Goal: Navigation & Orientation: Find specific page/section

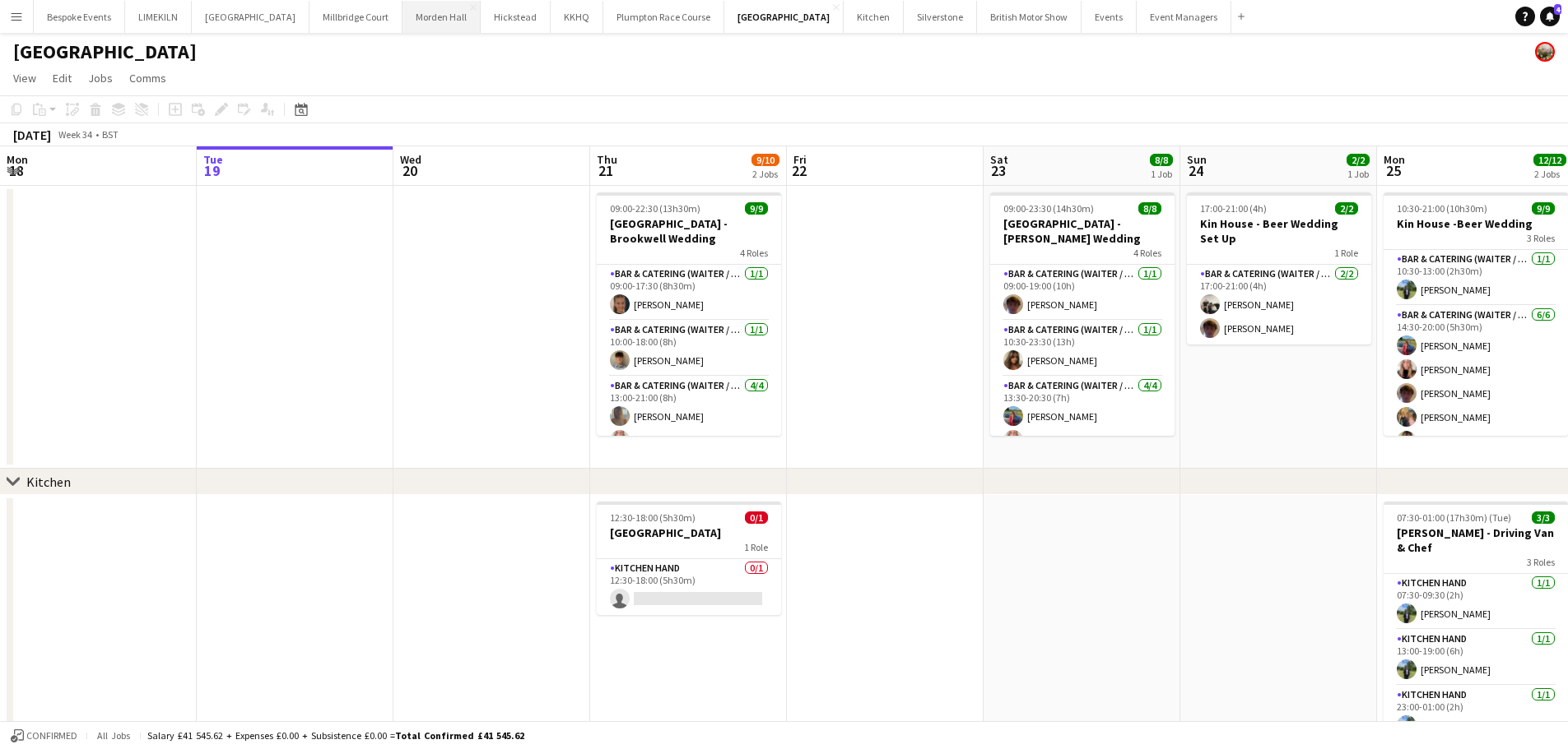
scroll to position [0, 527]
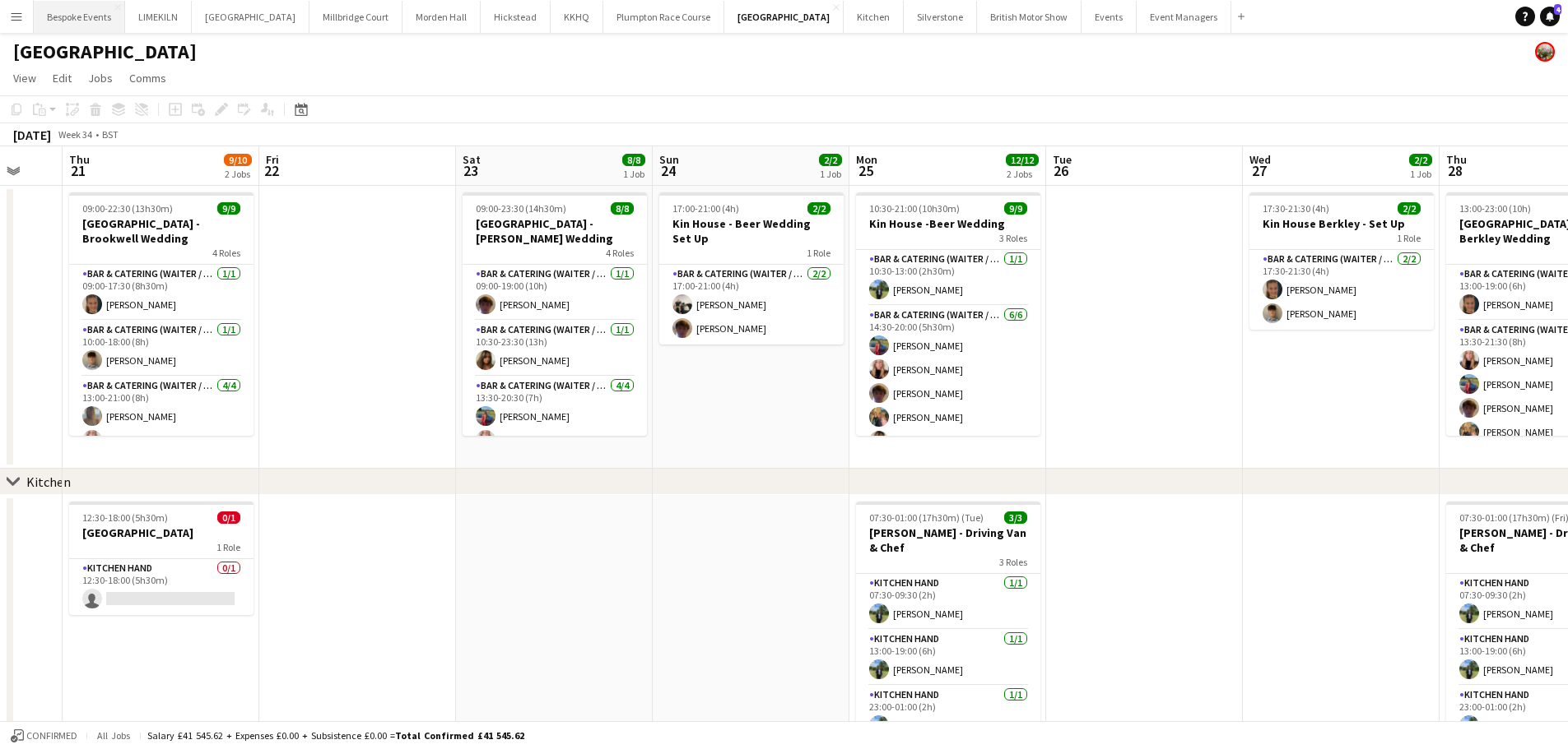
click at [72, 26] on button "Bespoke Events Close" at bounding box center [79, 17] width 92 height 33
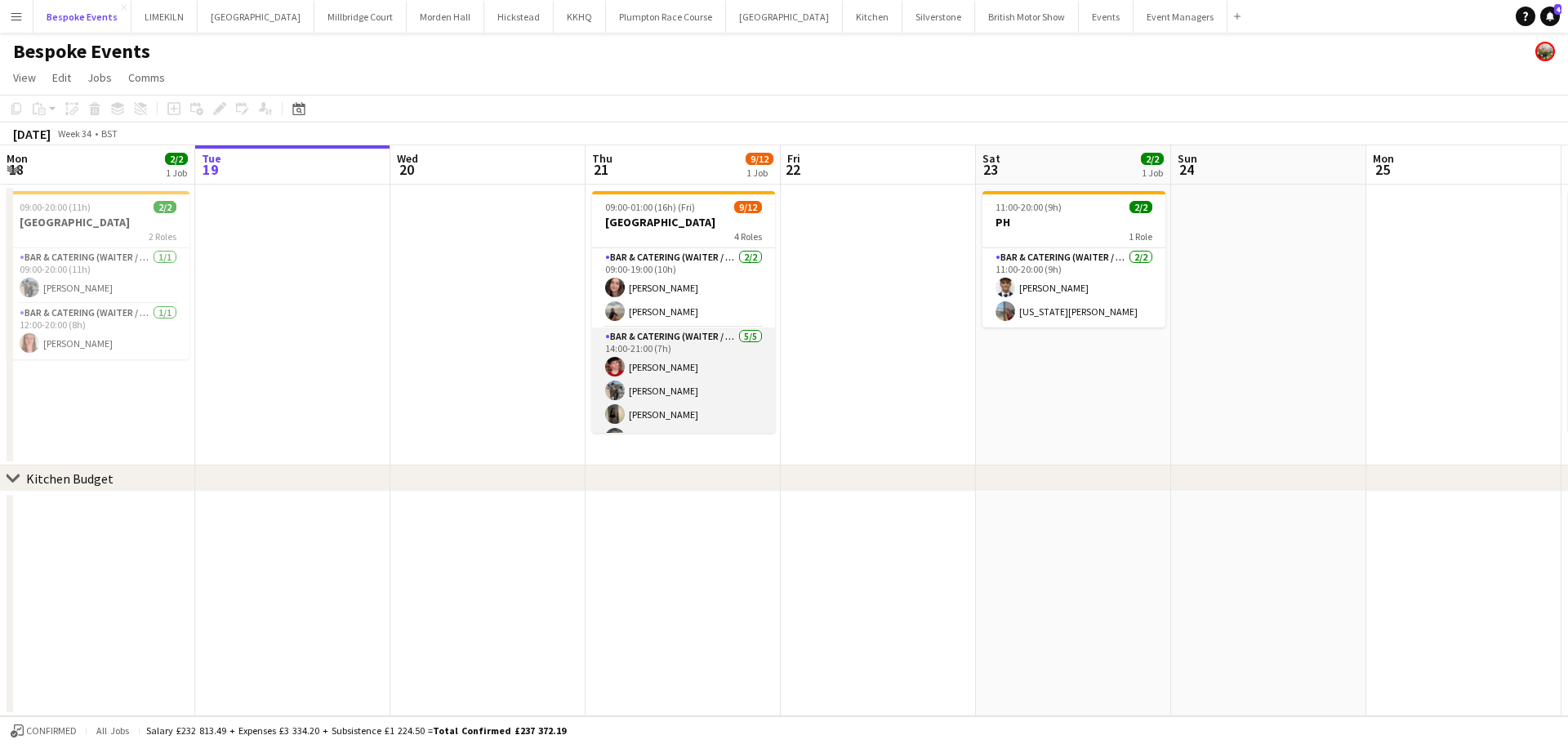
scroll to position [227, 0]
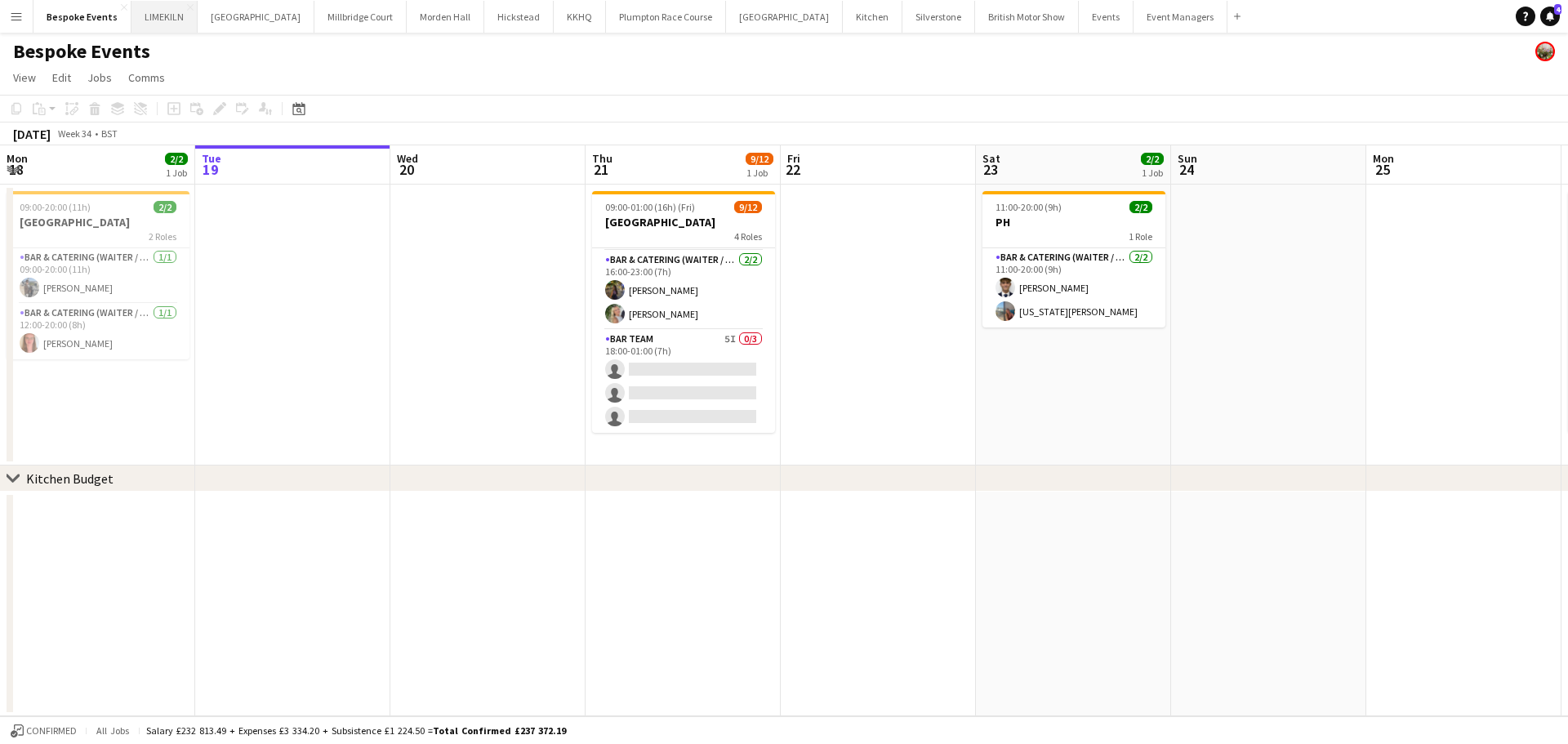
click at [153, 21] on button "LIMEKILN Close" at bounding box center [165, 17] width 67 height 32
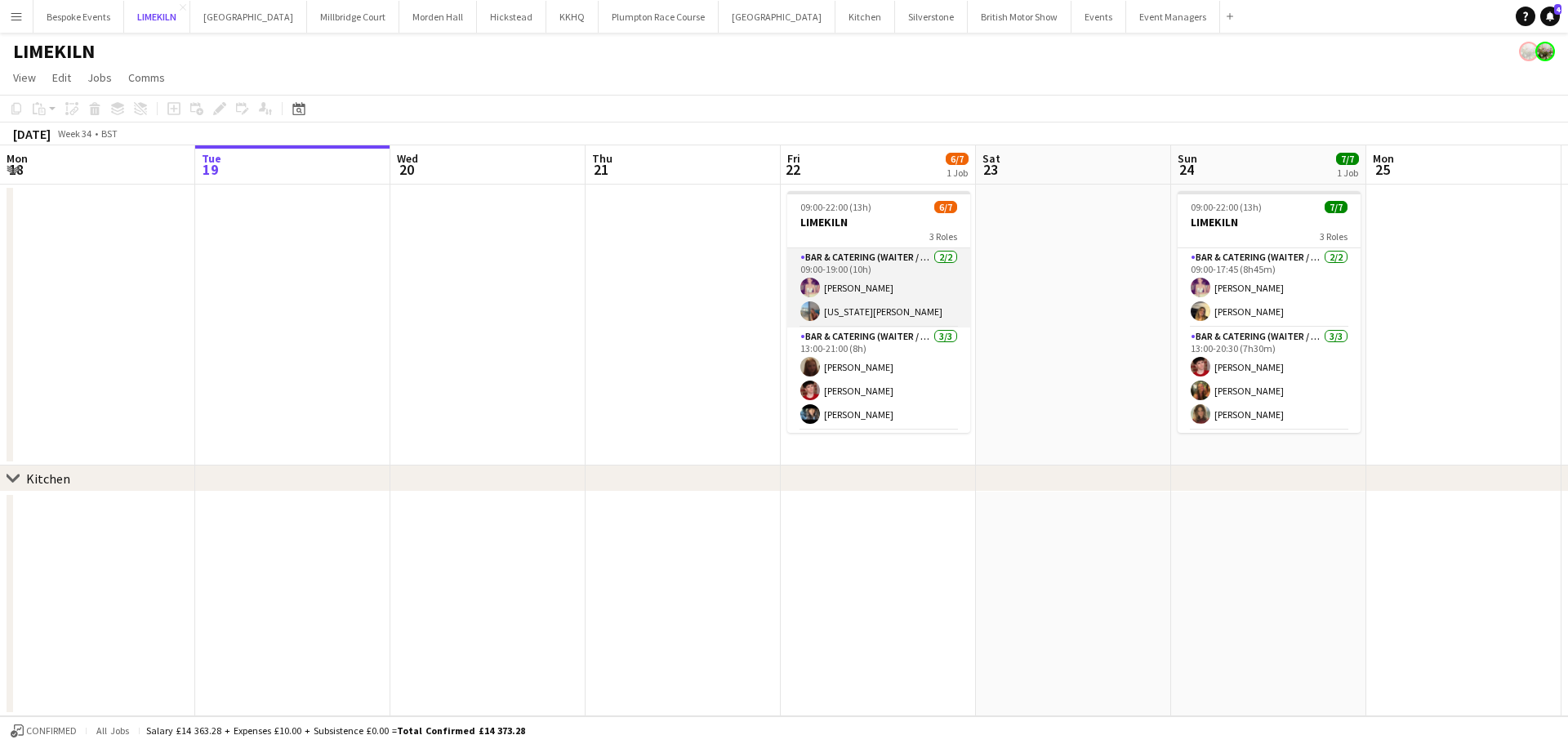
scroll to position [76, 0]
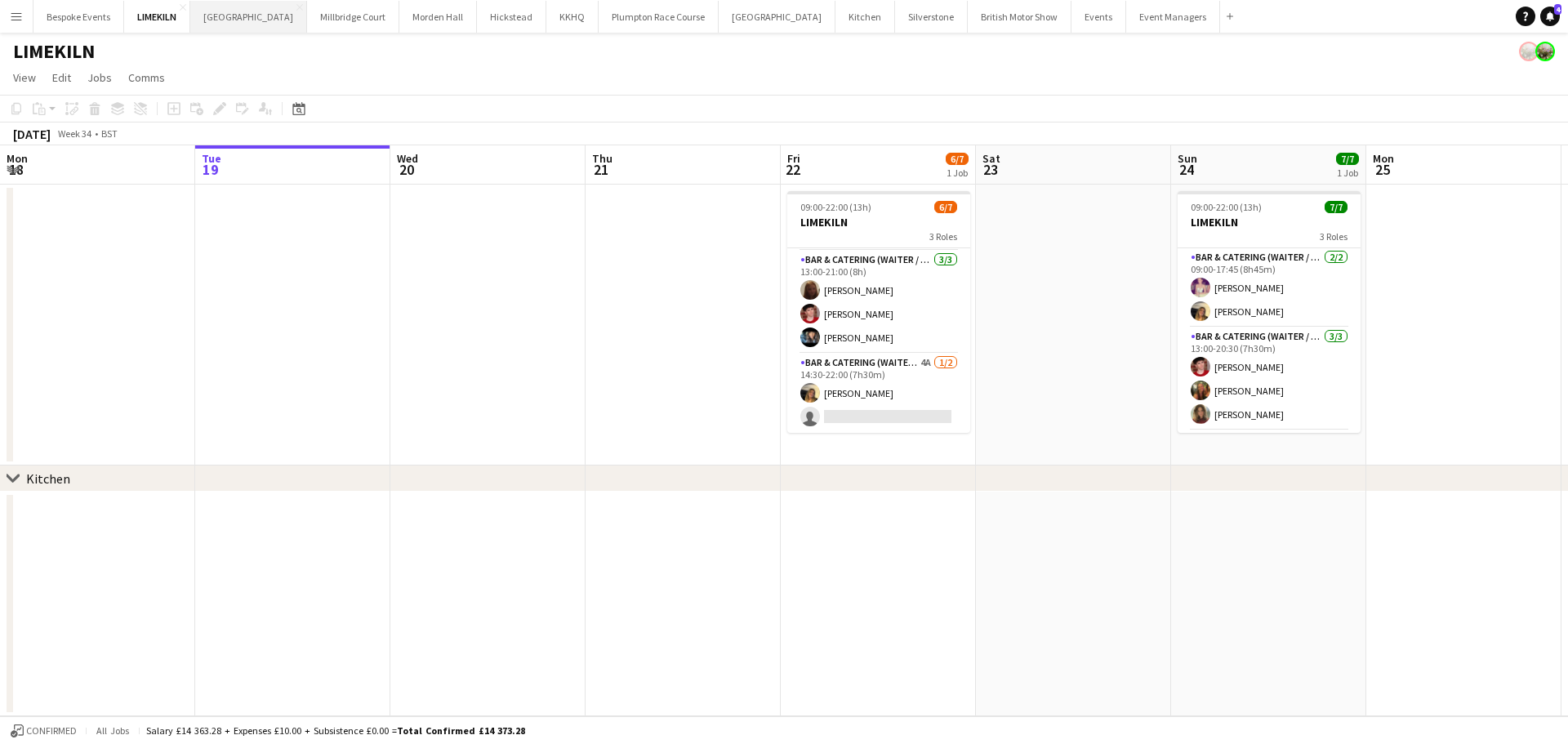
click at [253, 8] on button "[GEOGRAPHIC_DATA] Close" at bounding box center [248, 17] width 117 height 32
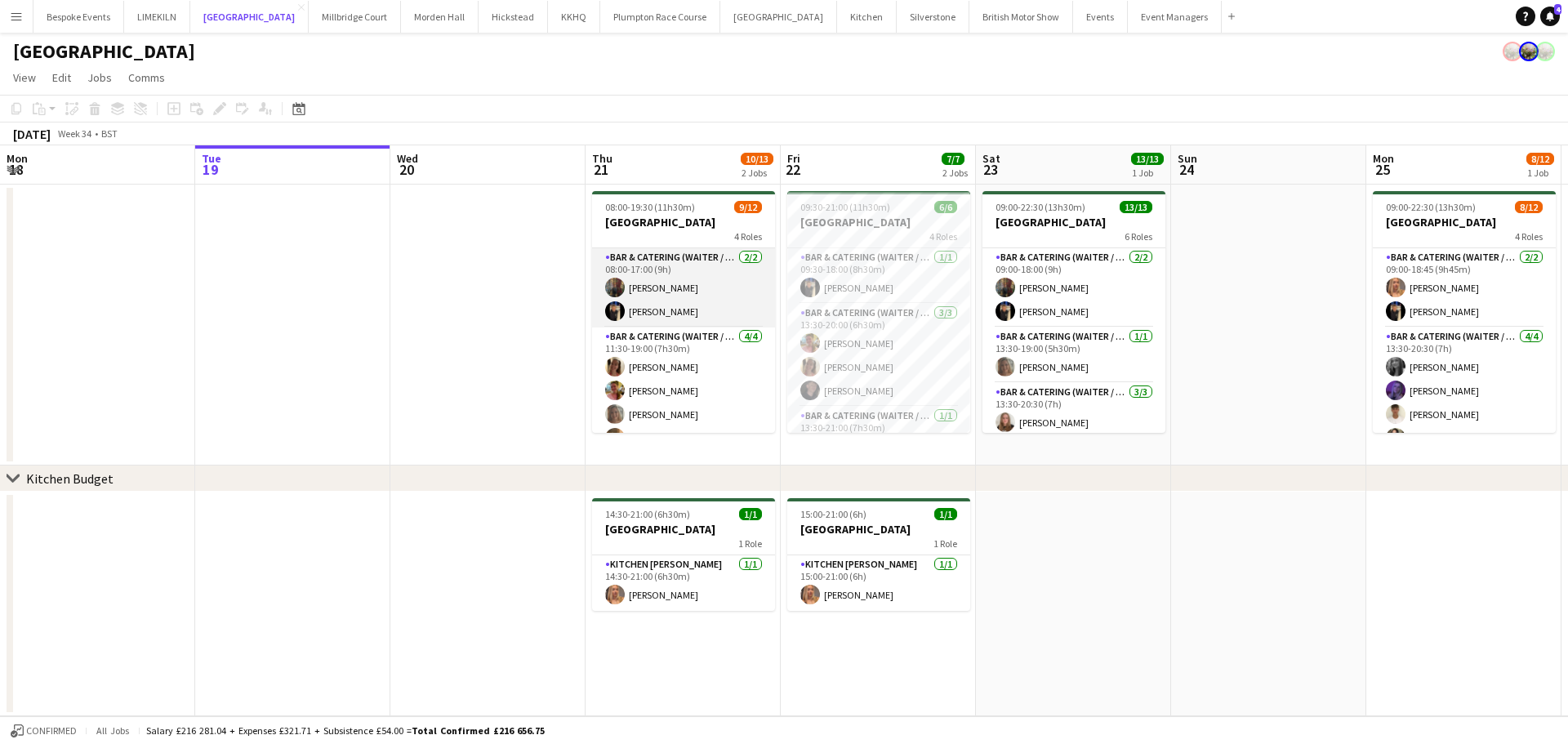
scroll to position [227, 0]
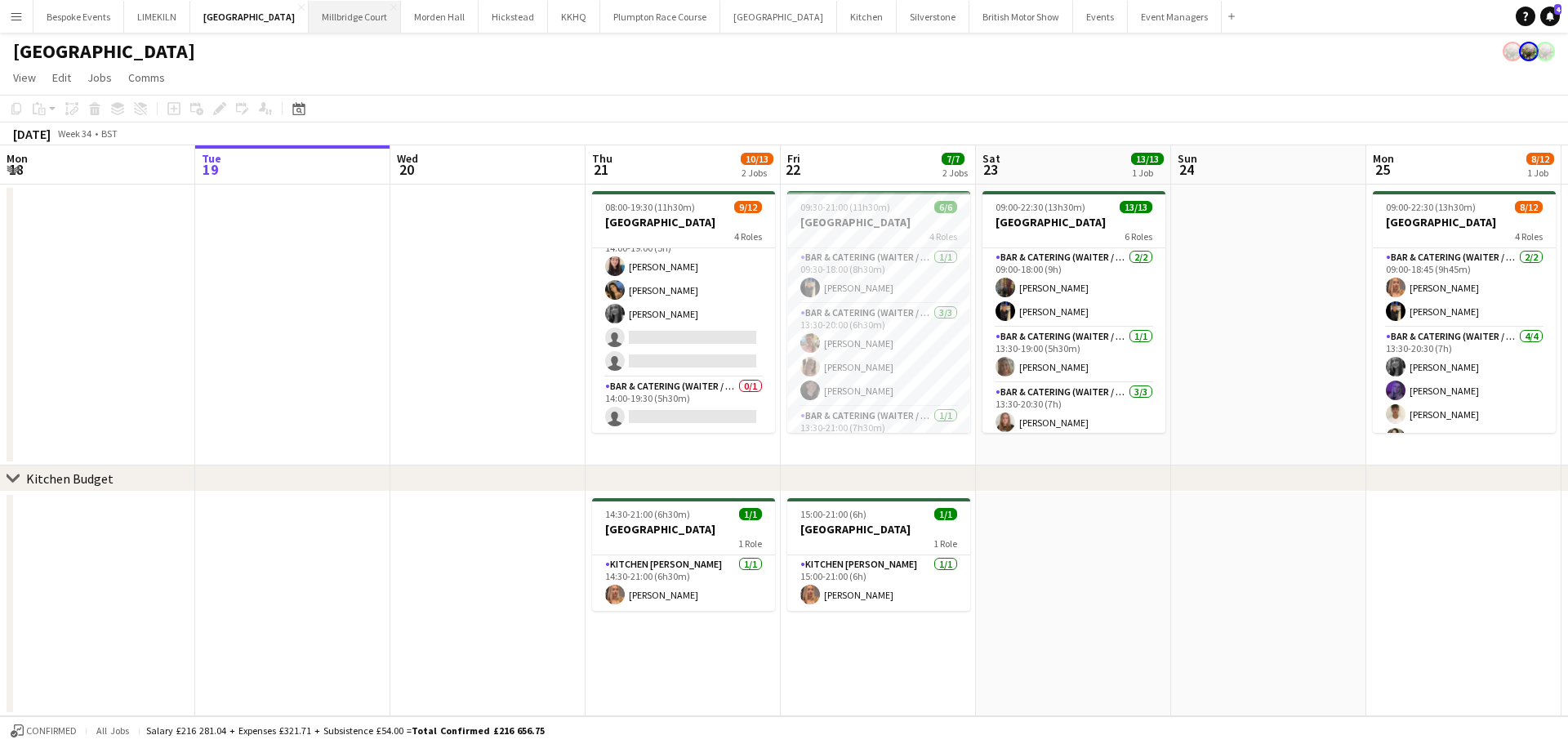
click at [338, 23] on button "[GEOGRAPHIC_DATA]" at bounding box center [355, 17] width 92 height 32
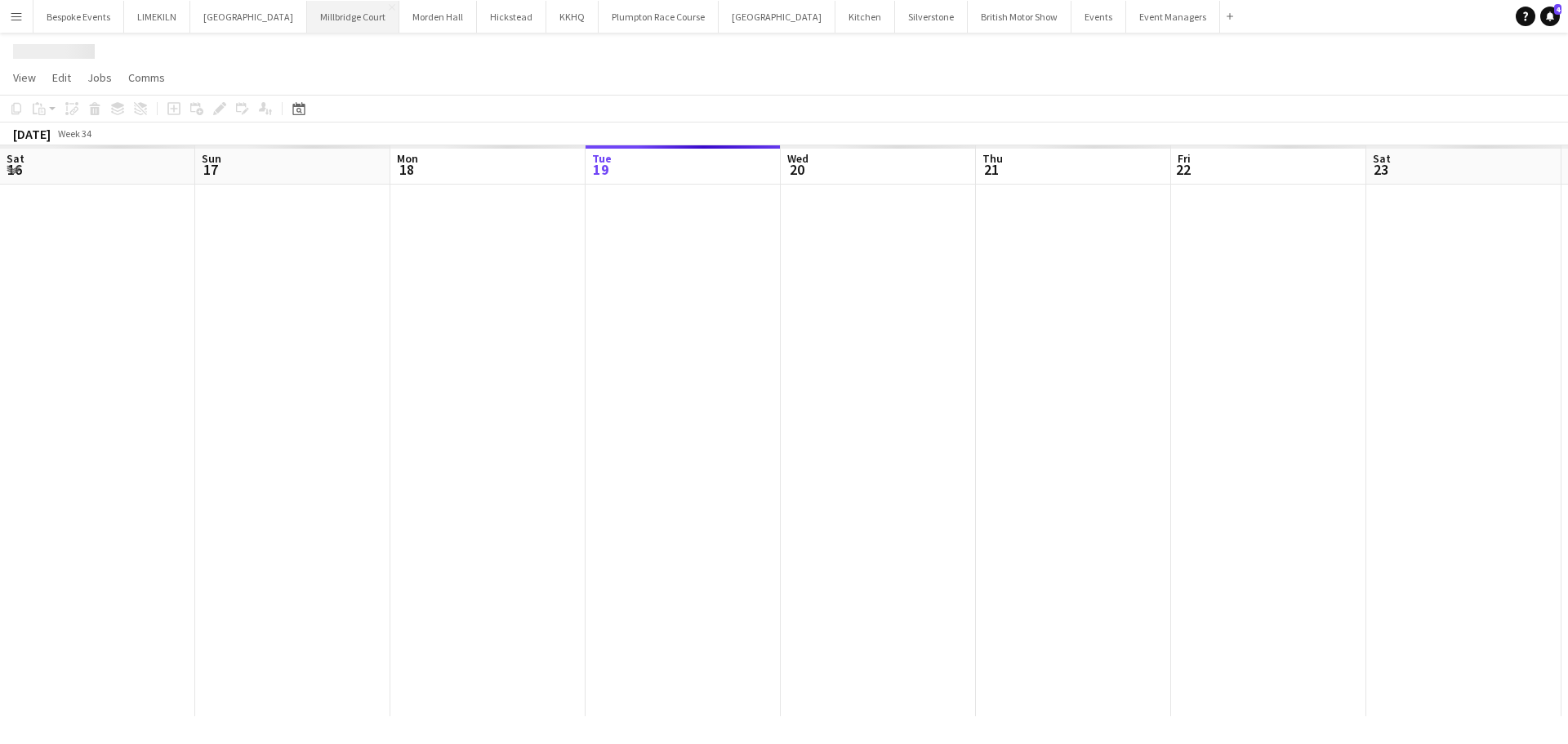
scroll to position [0, 390]
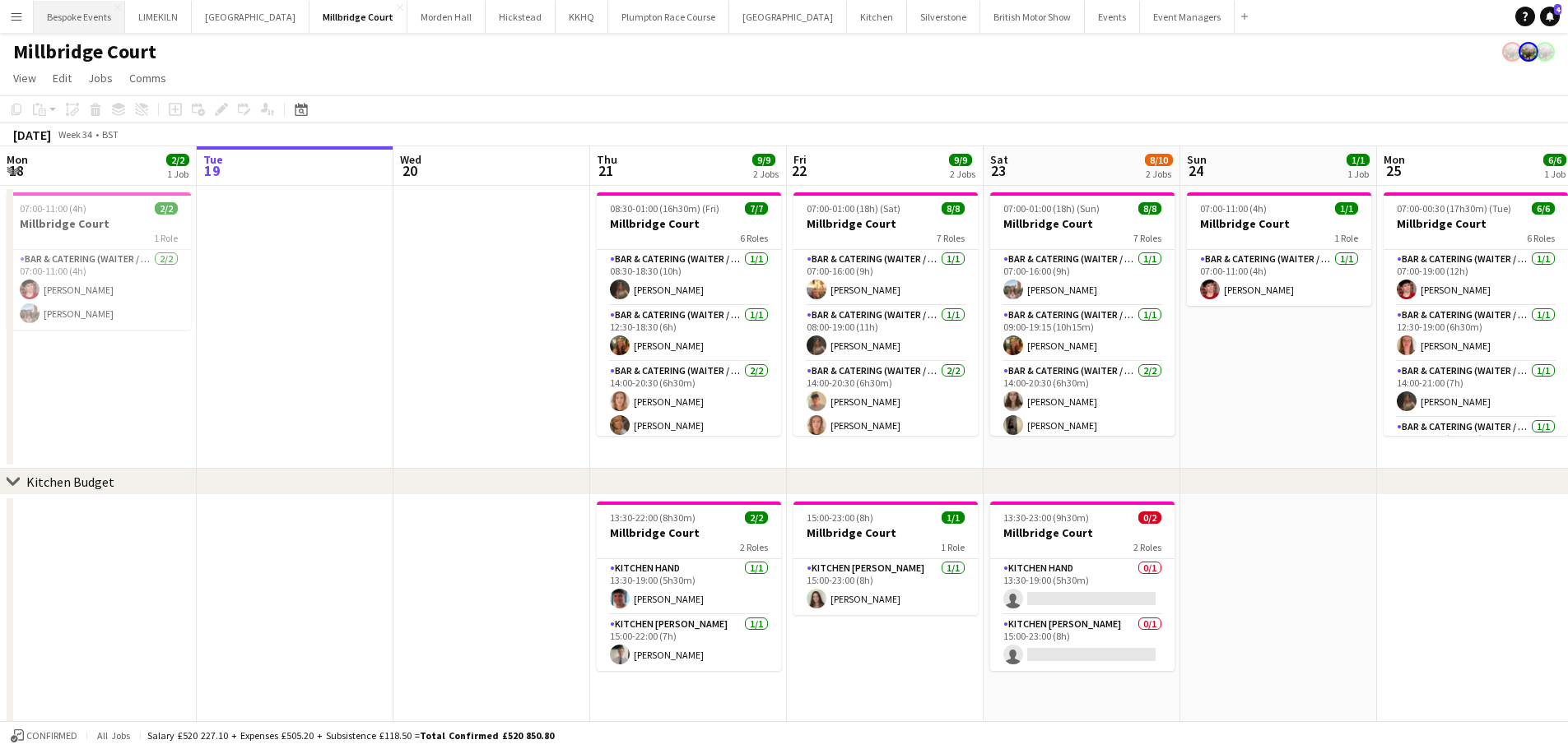
click at [99, 14] on button "Bespoke Events Close" at bounding box center [79, 17] width 92 height 33
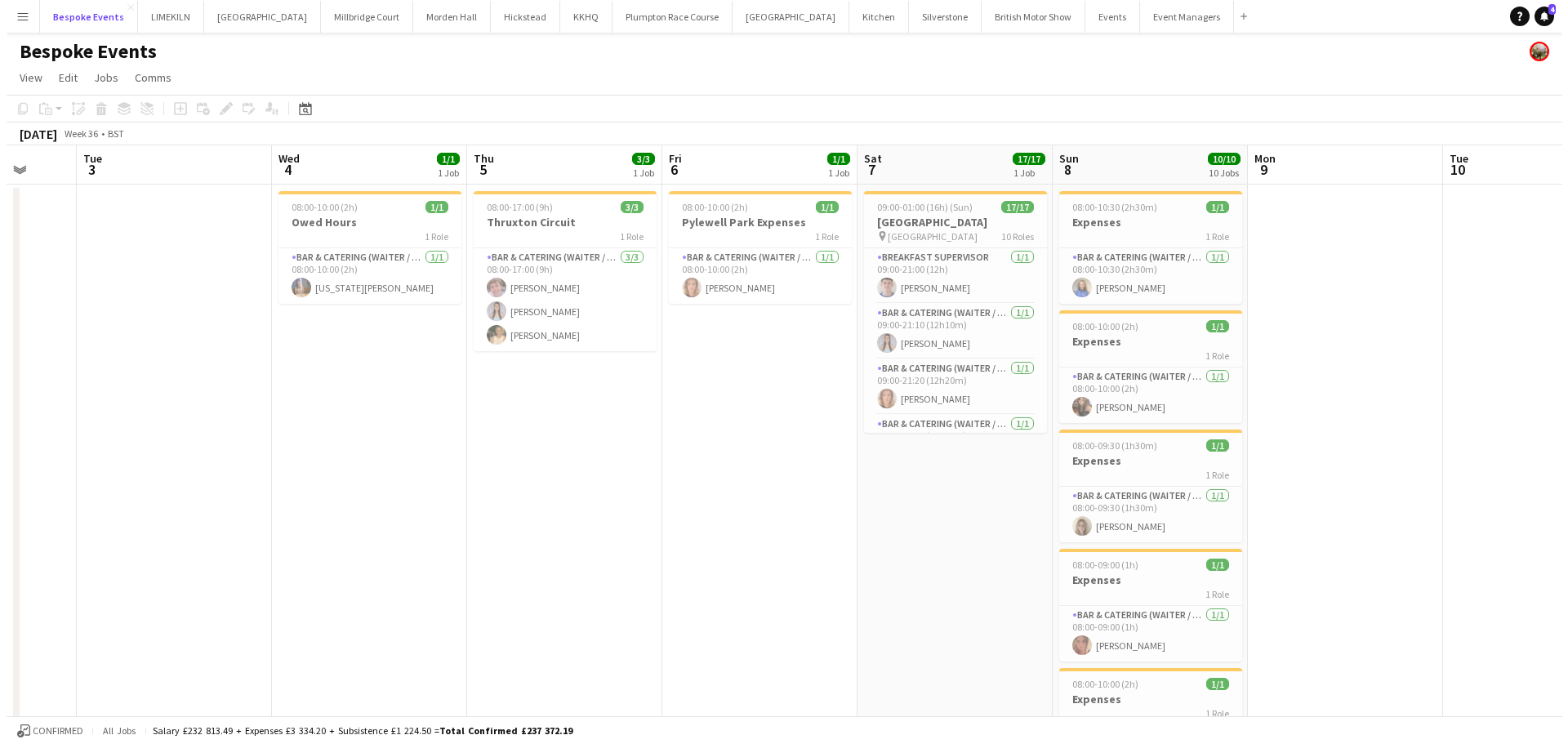
scroll to position [0, 449]
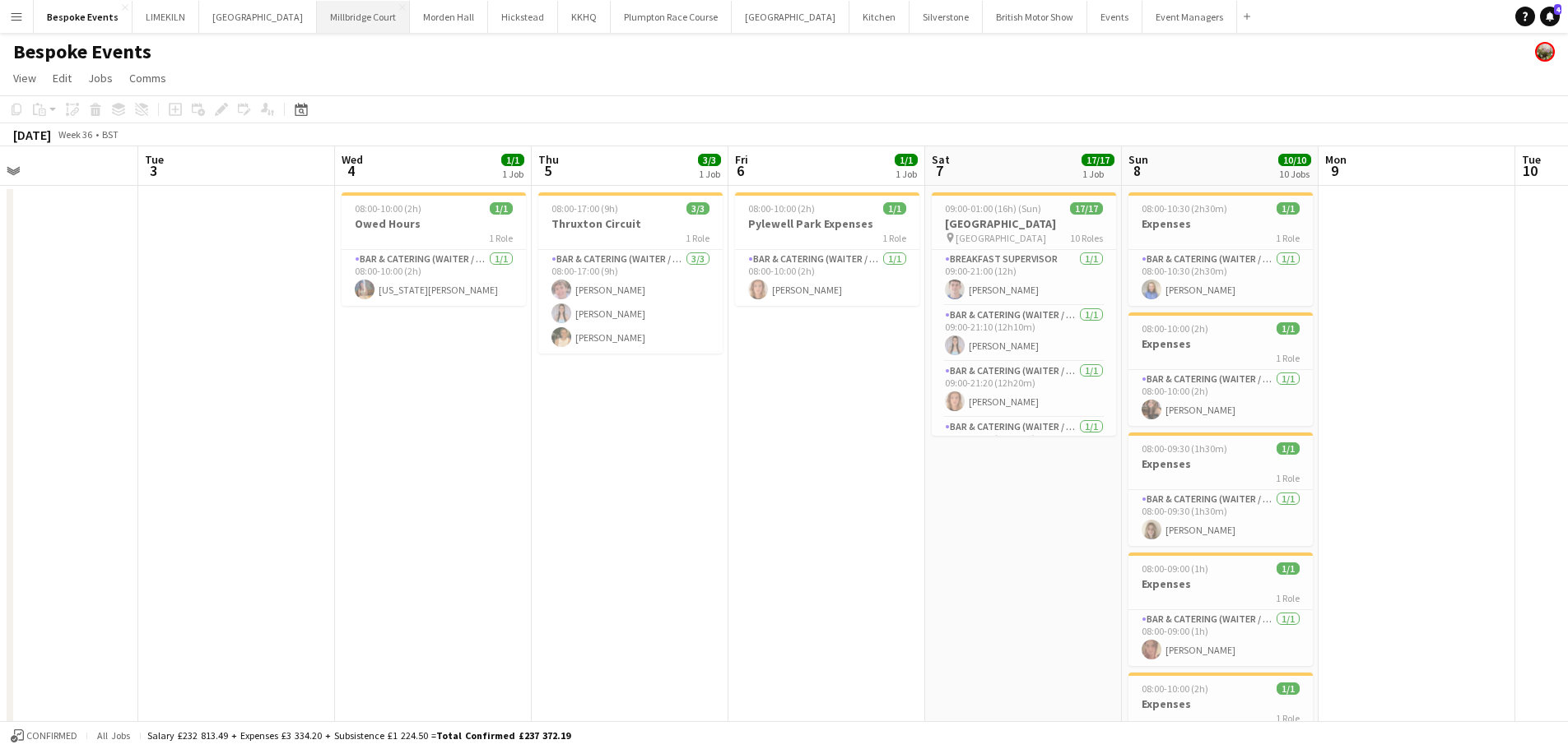
click at [323, 21] on button "[GEOGRAPHIC_DATA]" at bounding box center [363, 17] width 93 height 33
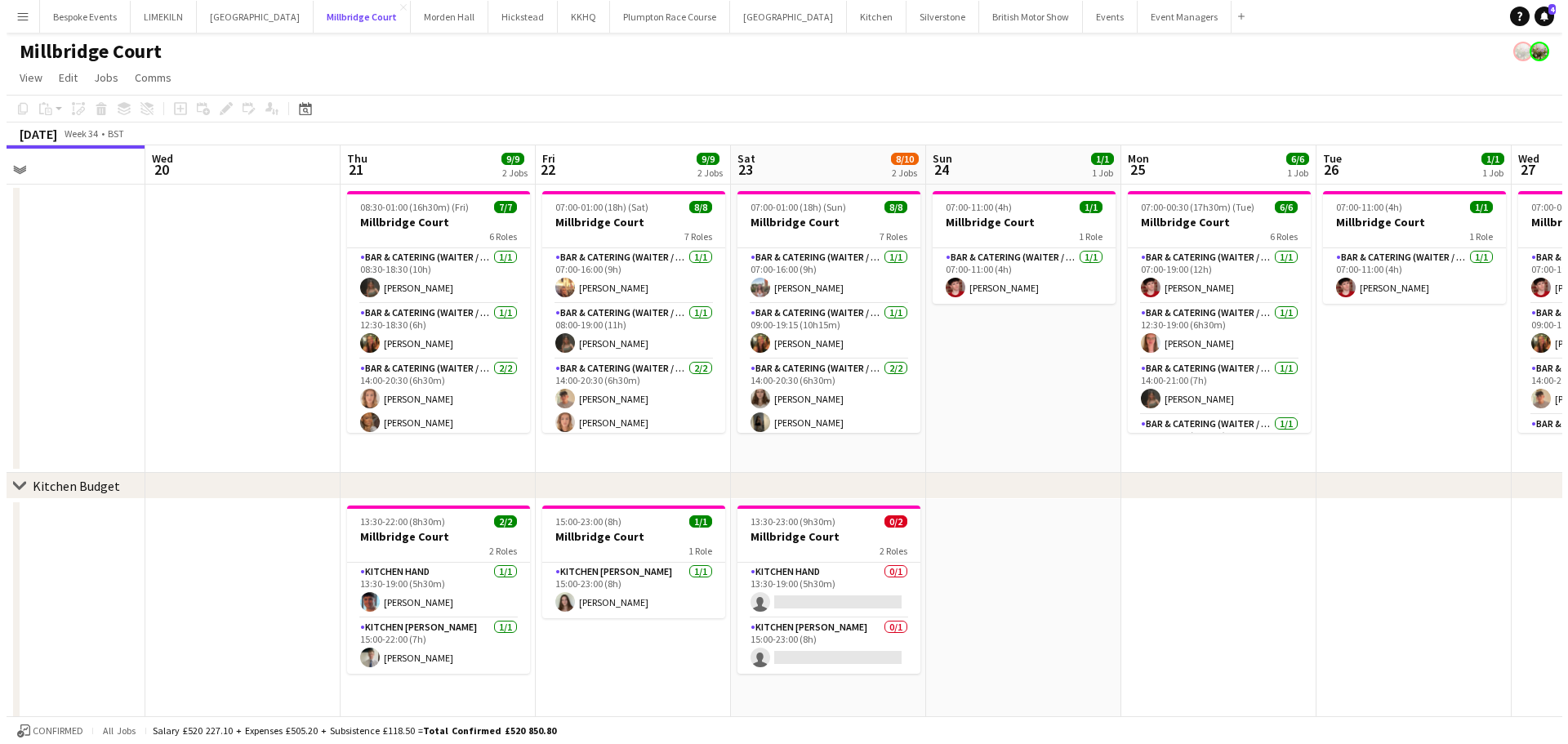
scroll to position [0, 446]
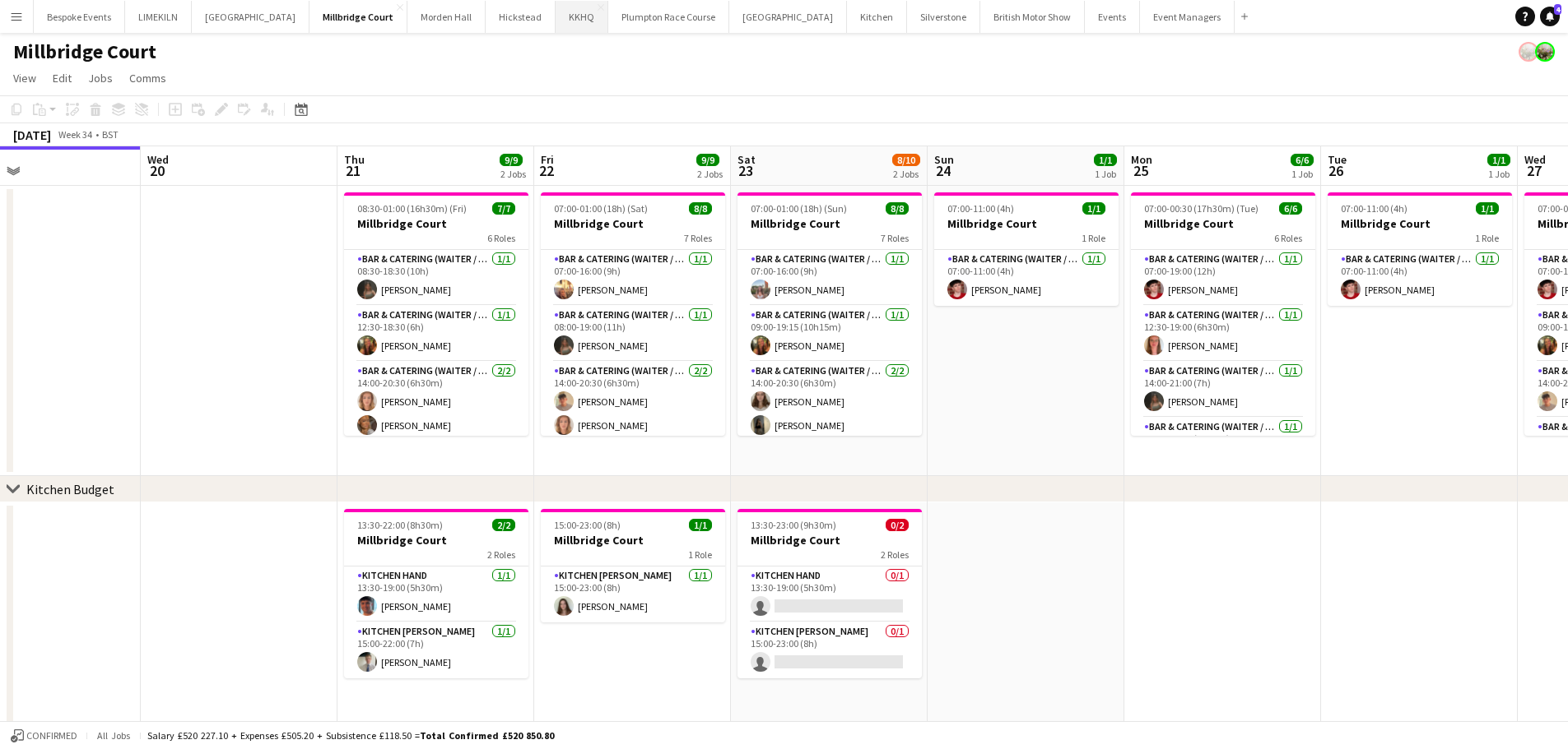
click at [556, 25] on button "KKHQ Close" at bounding box center [582, 17] width 52 height 33
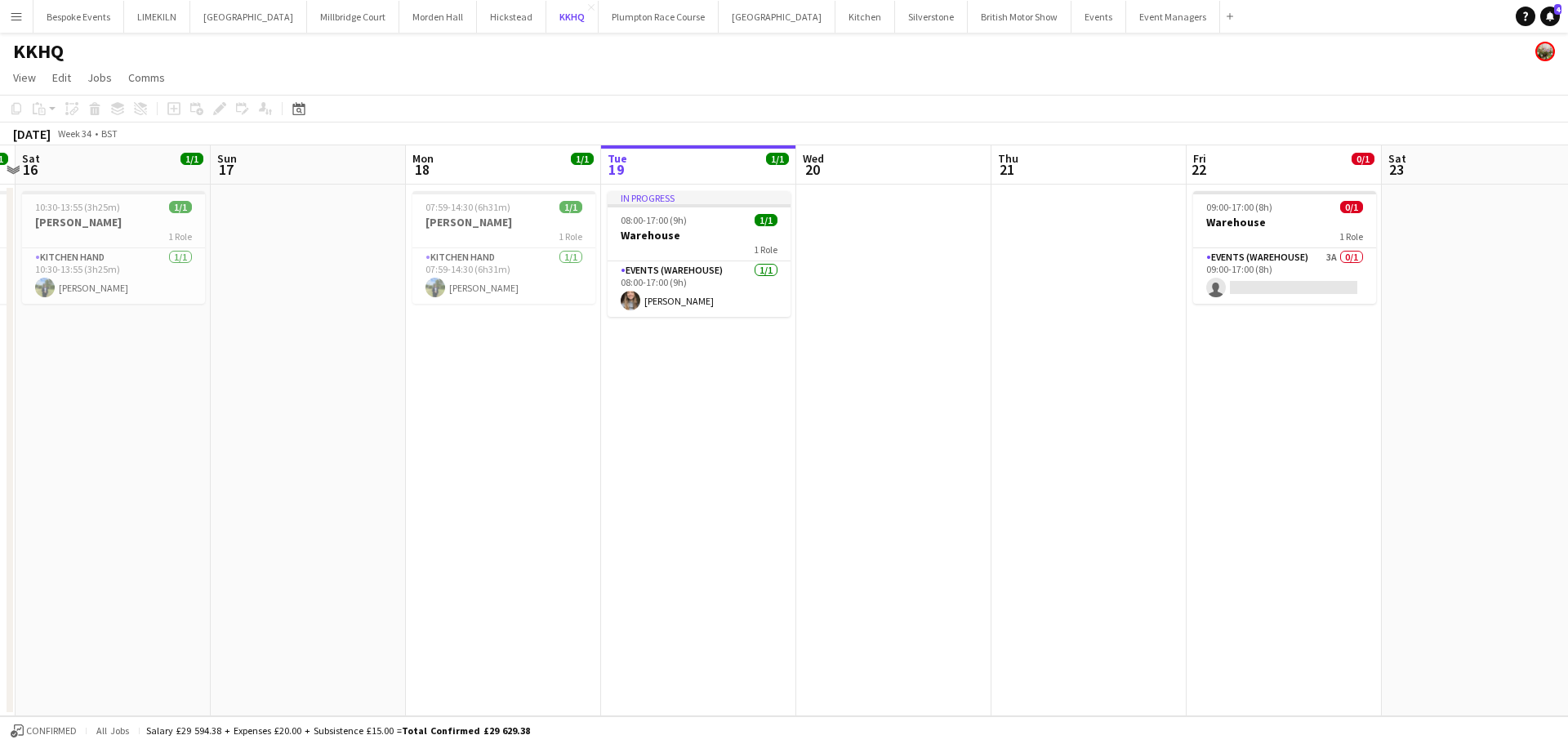
scroll to position [0, 372]
click at [114, 12] on button "Bespoke Events Close" at bounding box center [78, 17] width 91 height 32
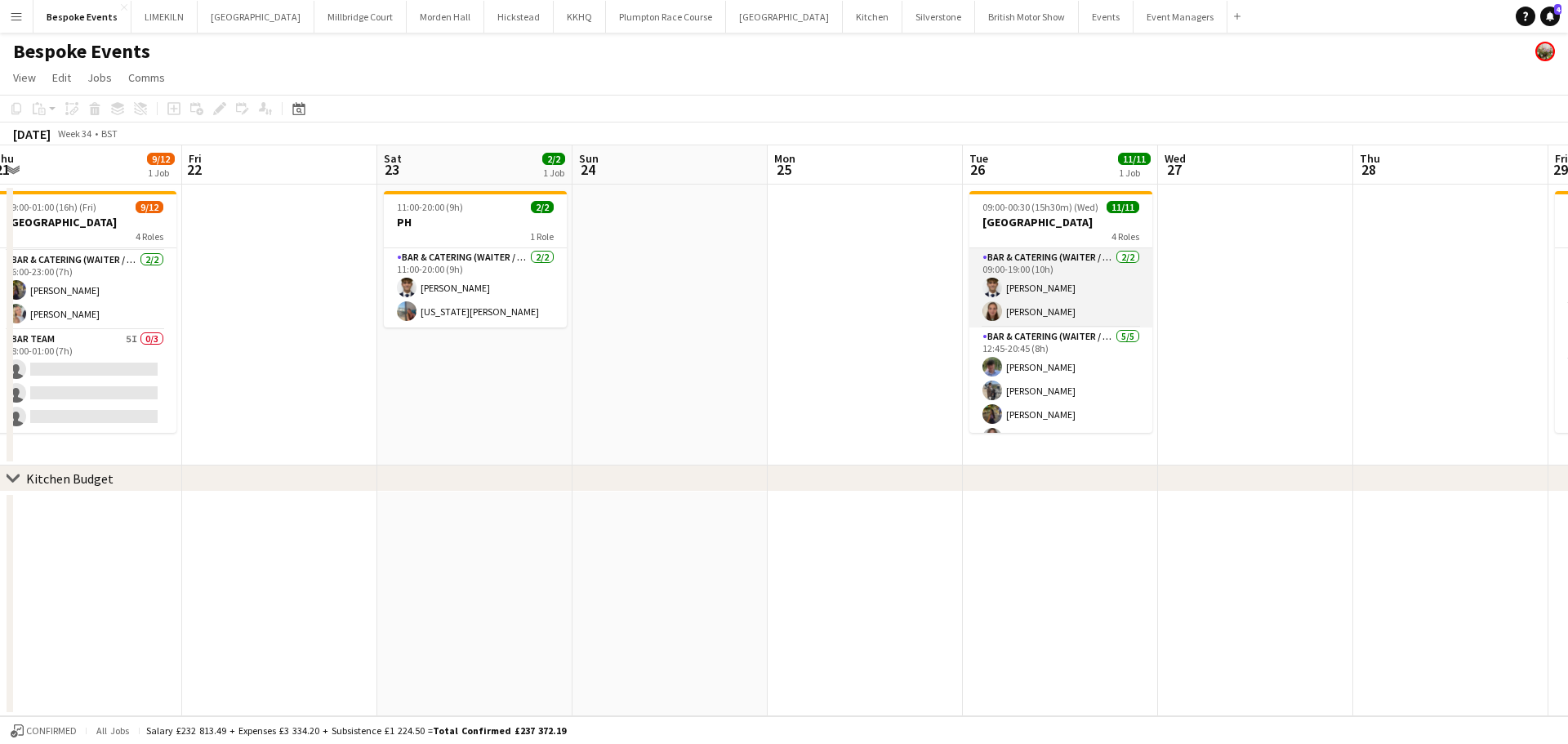
scroll to position [204, 0]
